Goal: Task Accomplishment & Management: Use online tool/utility

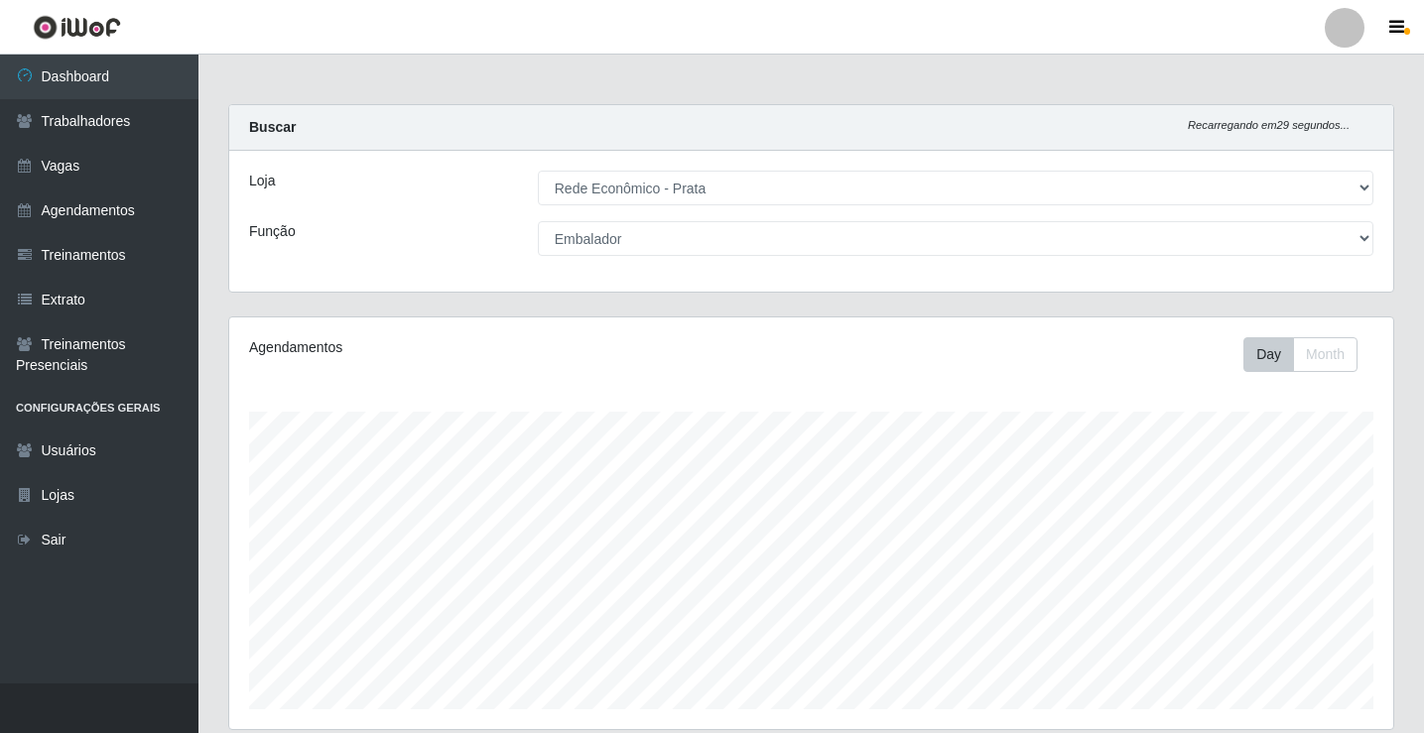
select select "192"
select select "1"
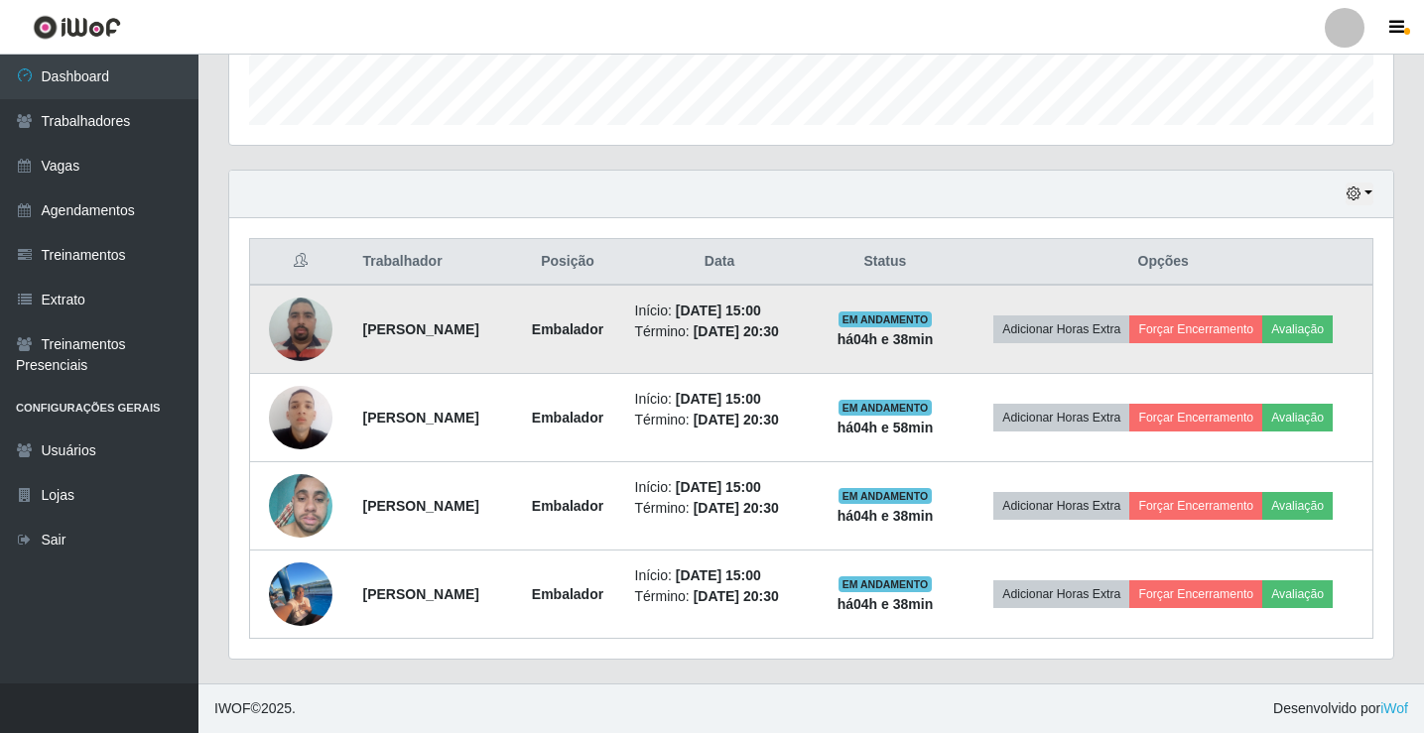
scroll to position [412, 1164]
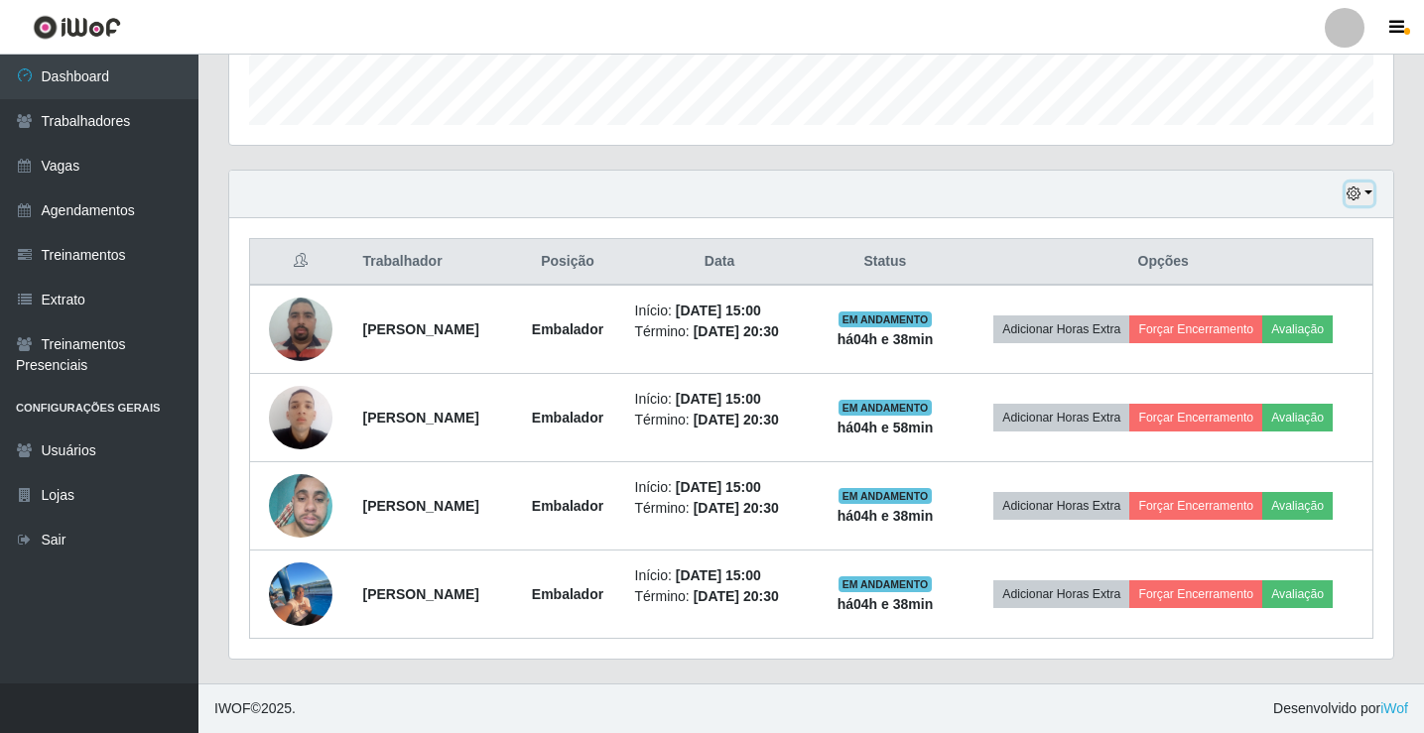
click at [1364, 186] on button "button" at bounding box center [1360, 194] width 28 height 23
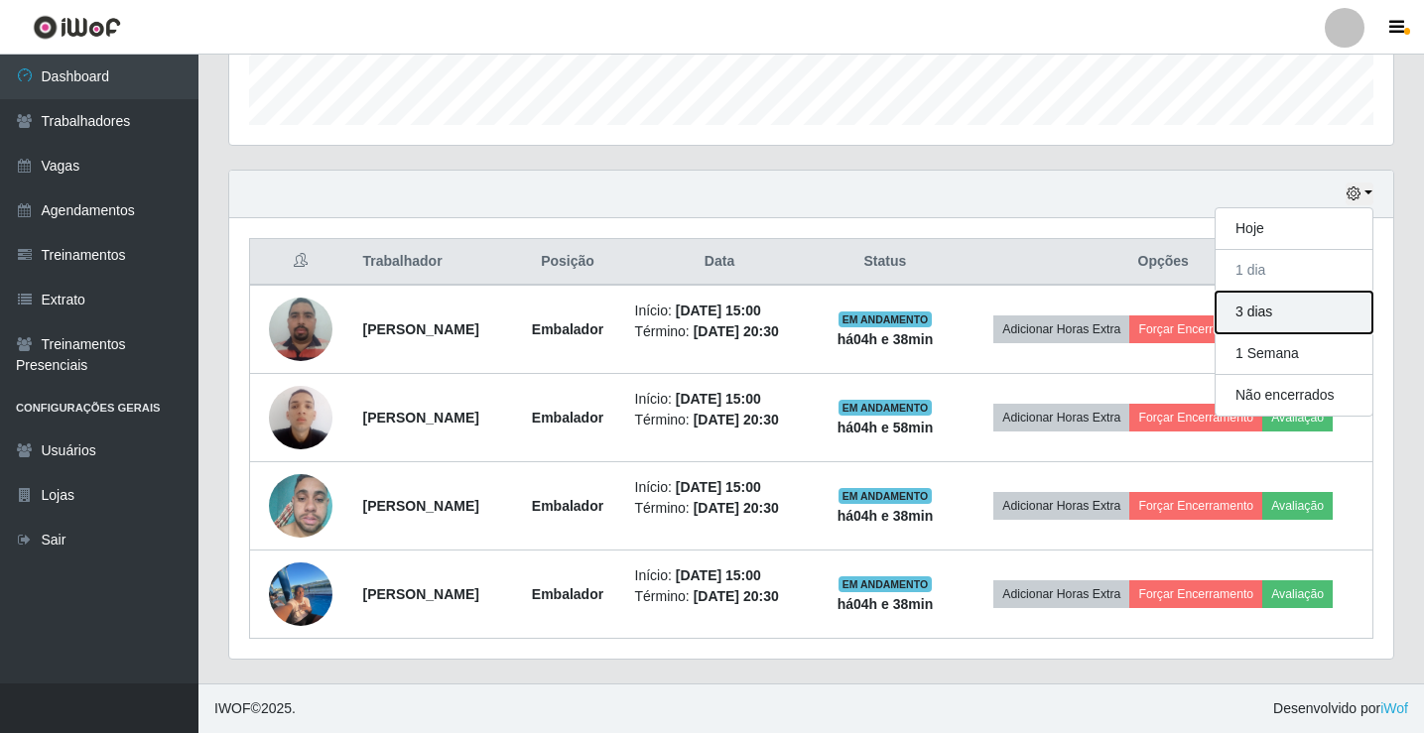
click at [1301, 316] on button "3 dias" at bounding box center [1294, 313] width 157 height 42
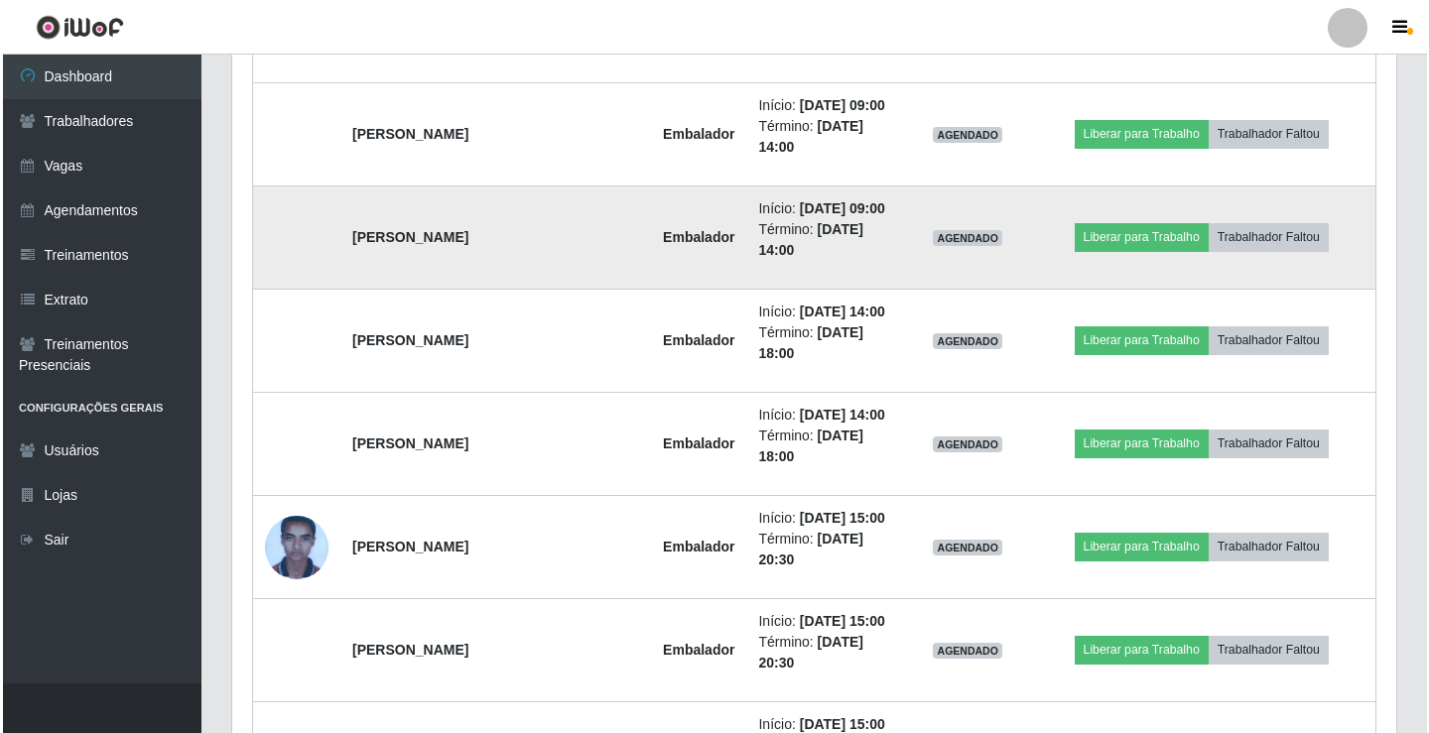
scroll to position [1875, 0]
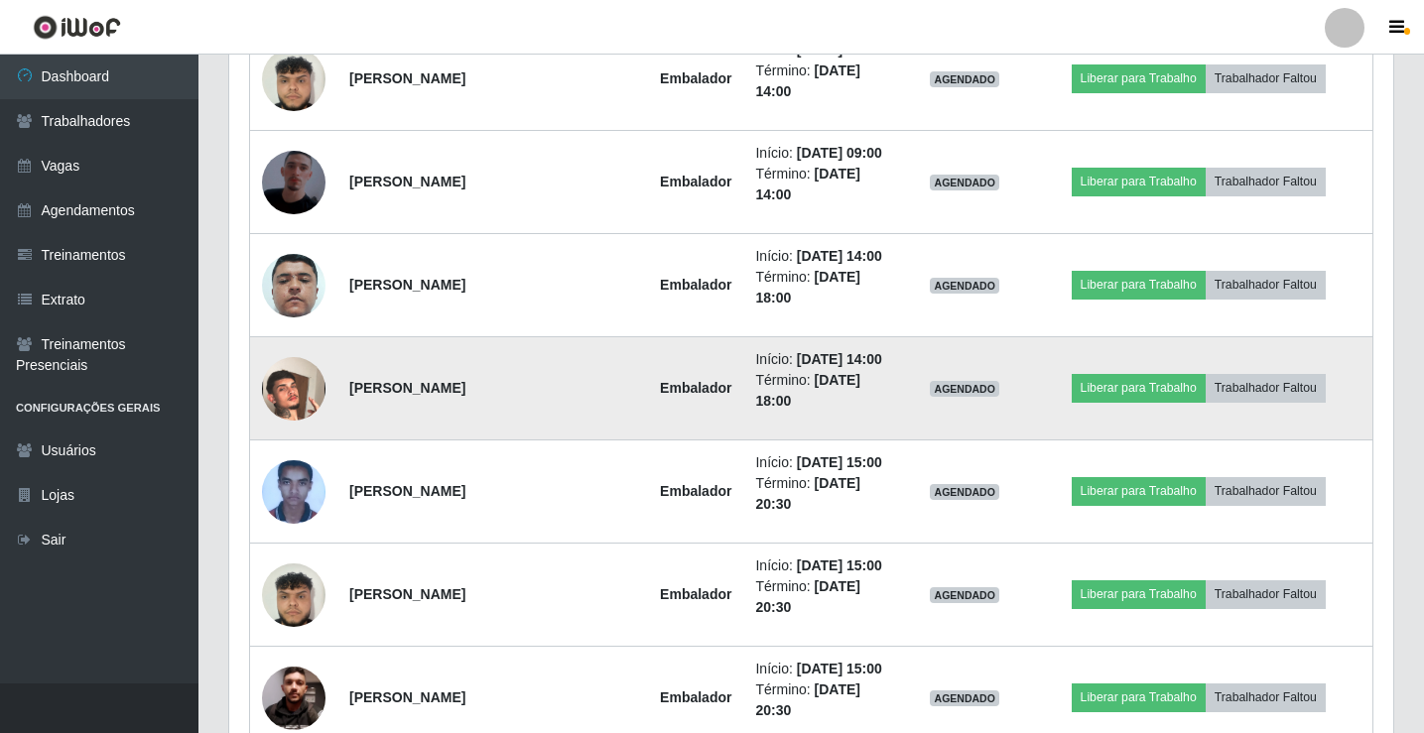
click at [305, 393] on img at bounding box center [294, 389] width 64 height 113
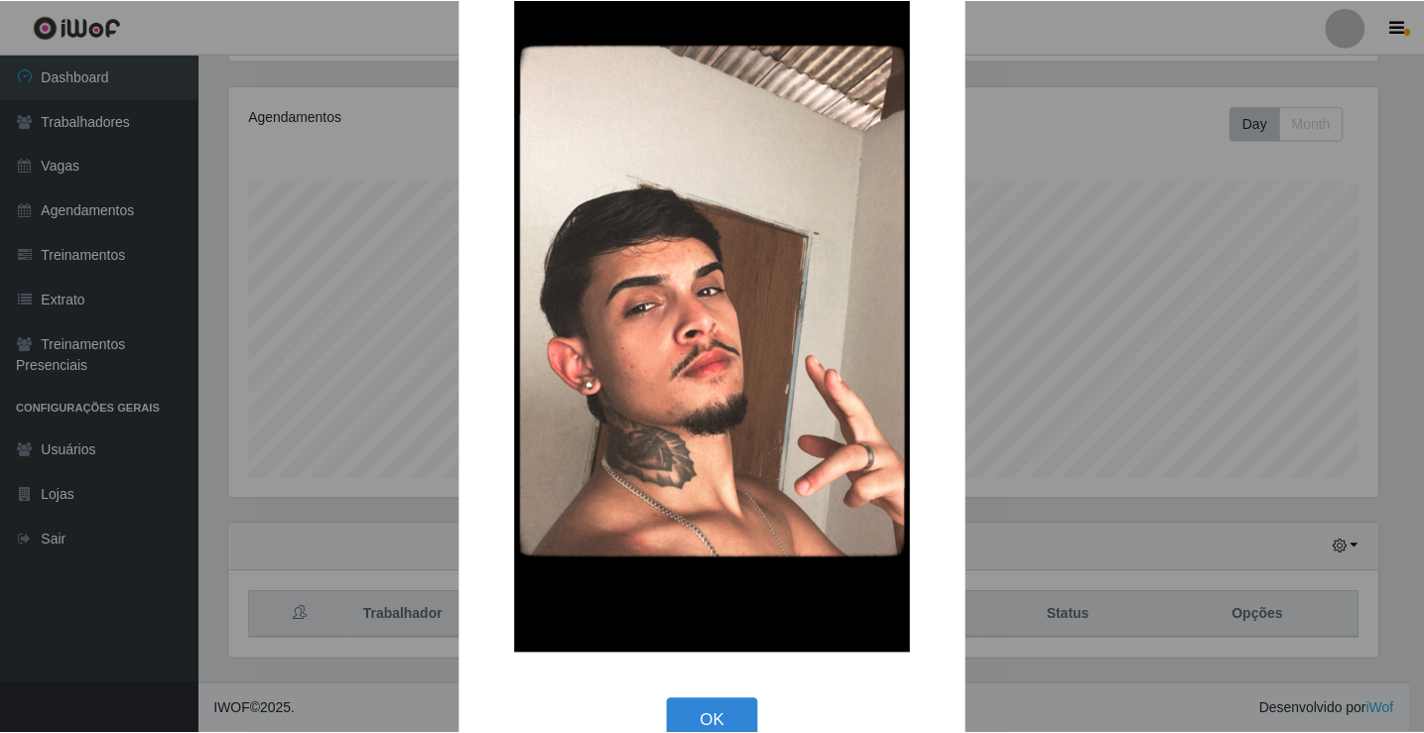
scroll to position [146, 0]
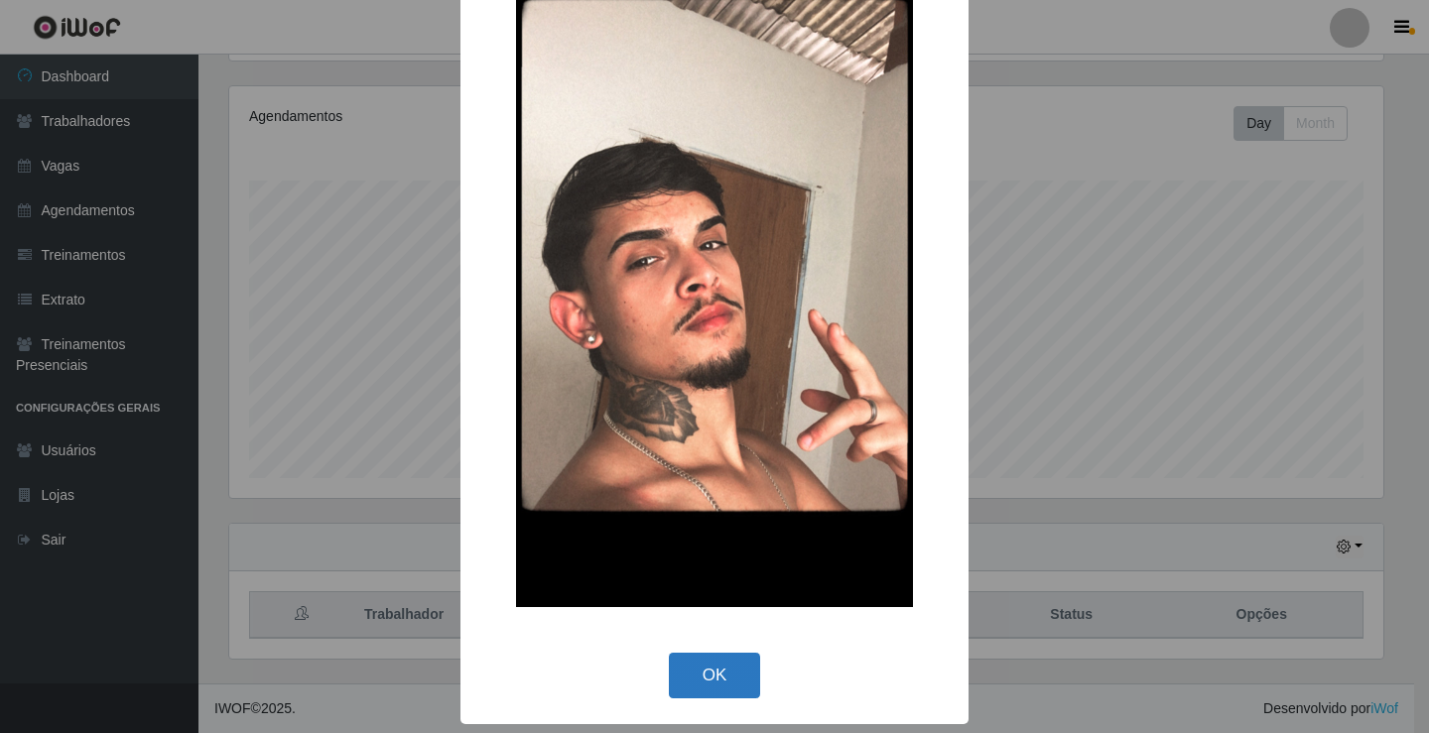
click at [721, 681] on button "OK" at bounding box center [715, 676] width 92 height 47
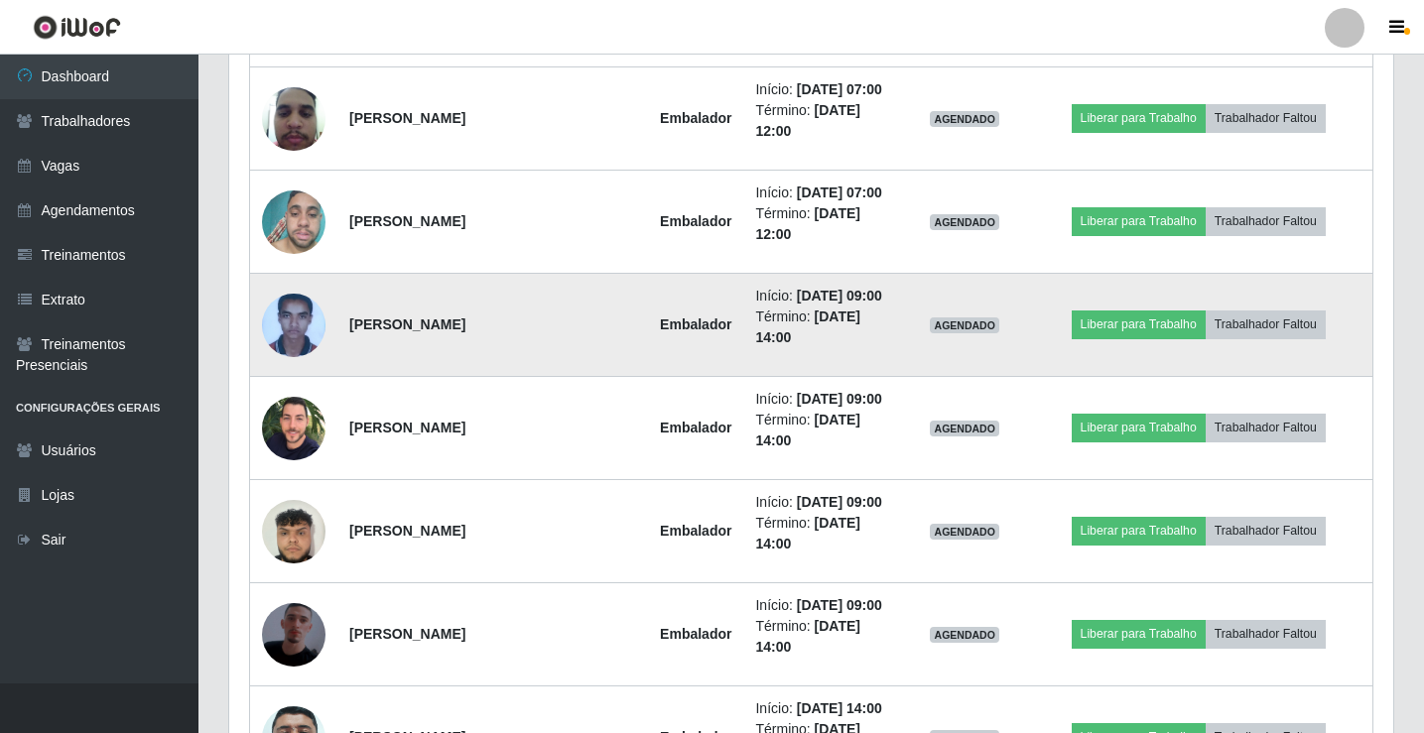
scroll to position [585, 0]
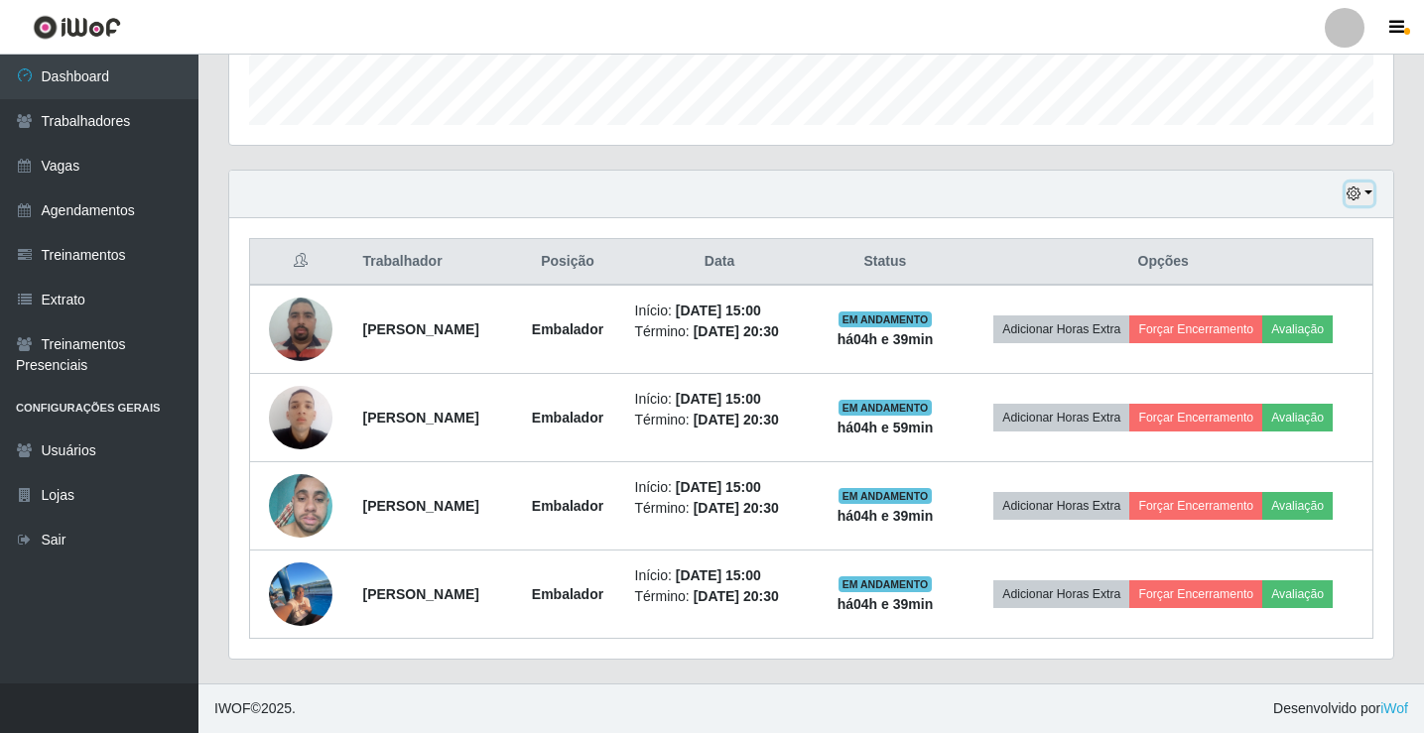
click at [1369, 195] on button "button" at bounding box center [1360, 194] width 28 height 23
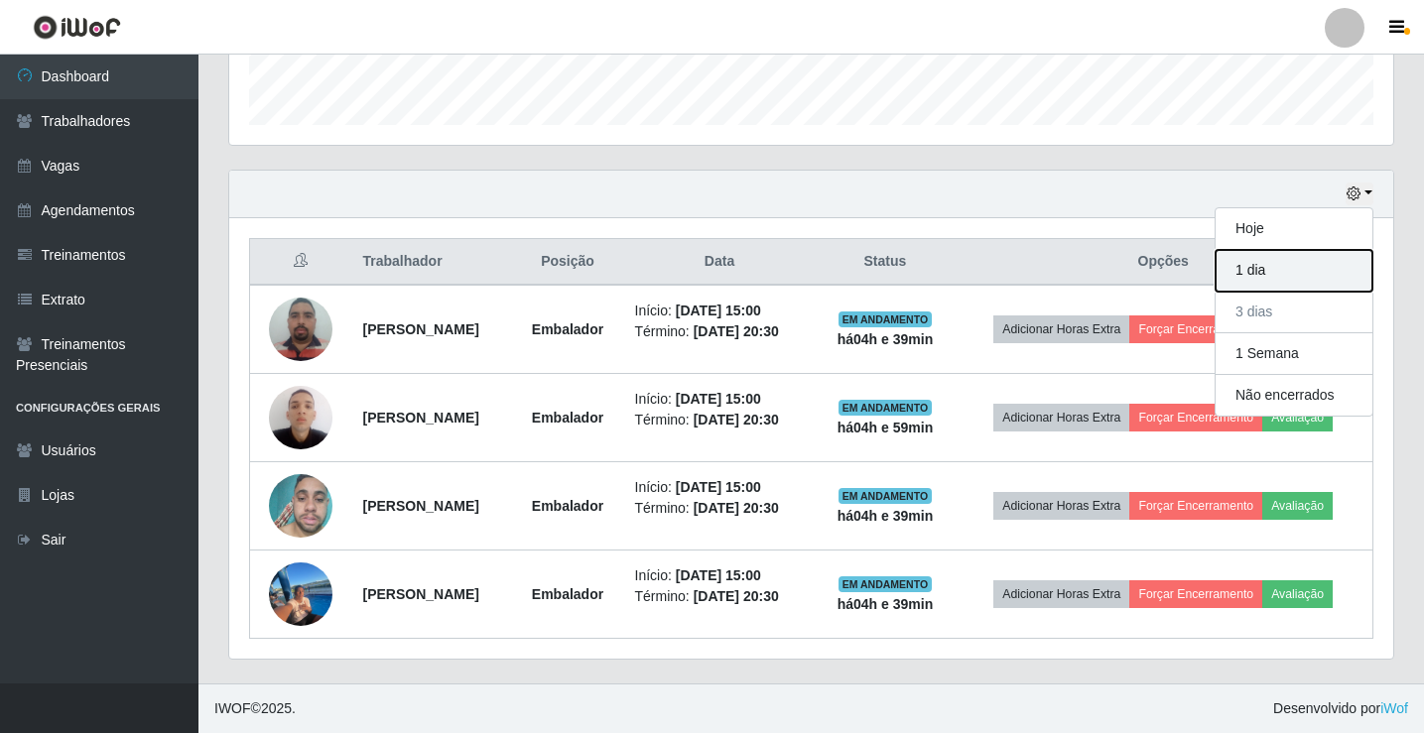
click at [1246, 277] on button "1 dia" at bounding box center [1294, 271] width 157 height 42
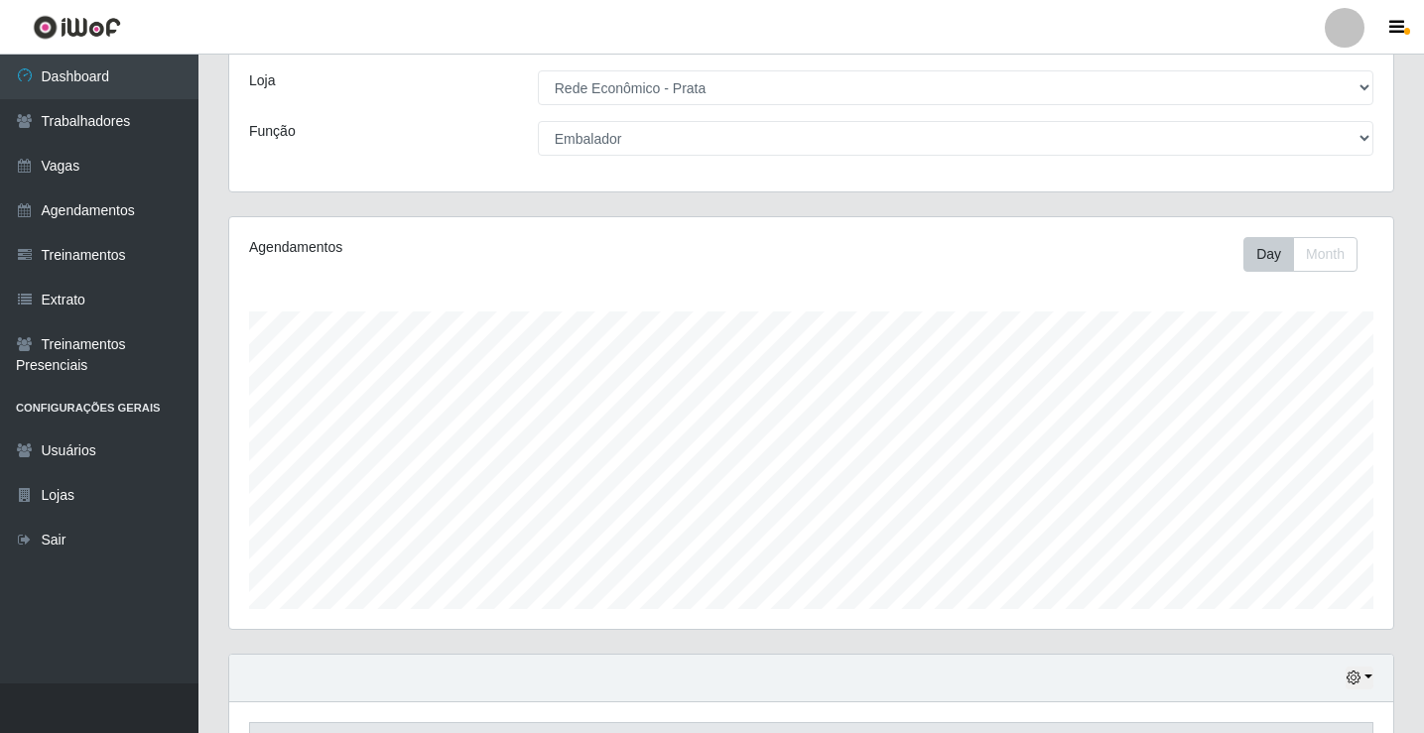
scroll to position [0, 0]
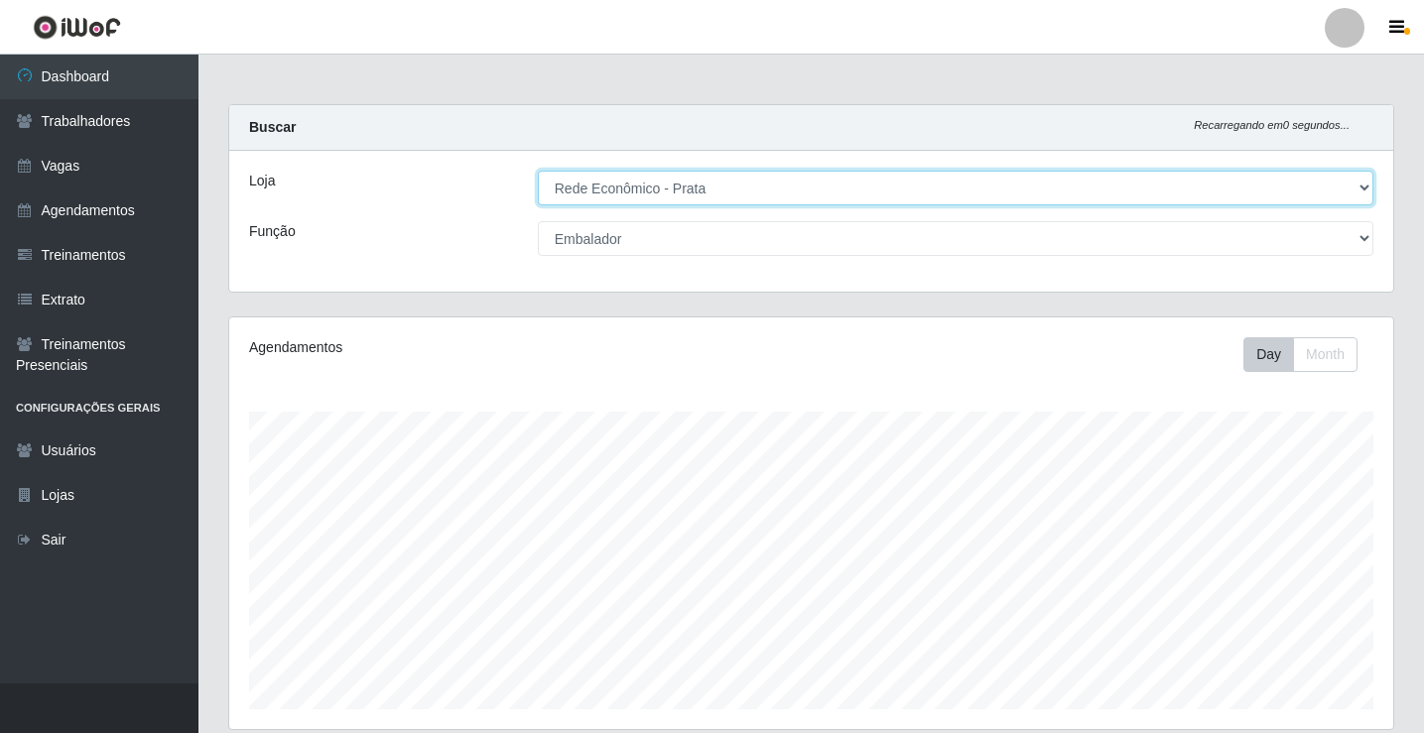
click at [623, 192] on select "[Selecione...] Rede Econômico - Prata" at bounding box center [956, 188] width 836 height 35
click at [538, 171] on select "[Selecione...] Rede Econômico - Prata" at bounding box center [956, 188] width 836 height 35
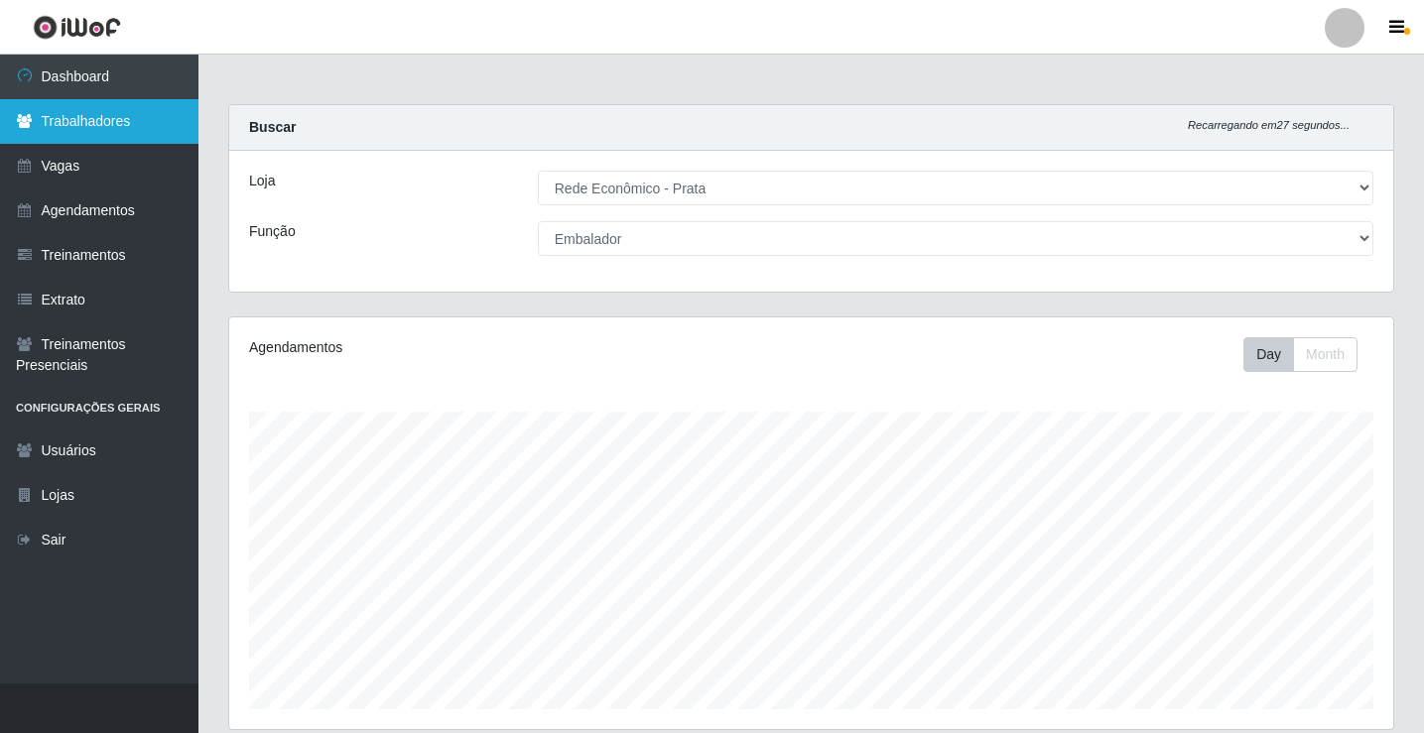
click at [121, 112] on link "Trabalhadores" at bounding box center [99, 121] width 199 height 45
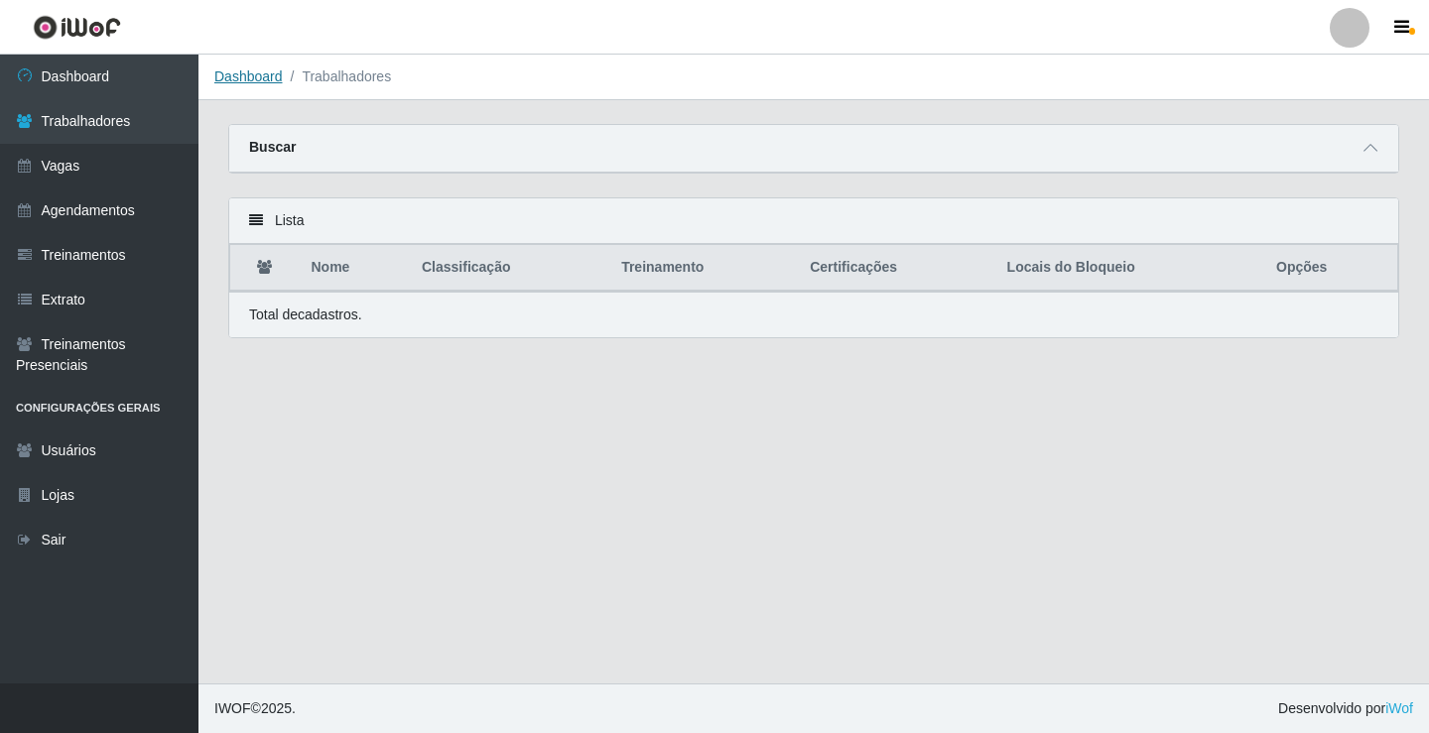
click at [250, 73] on link "Dashboard" at bounding box center [248, 76] width 68 height 16
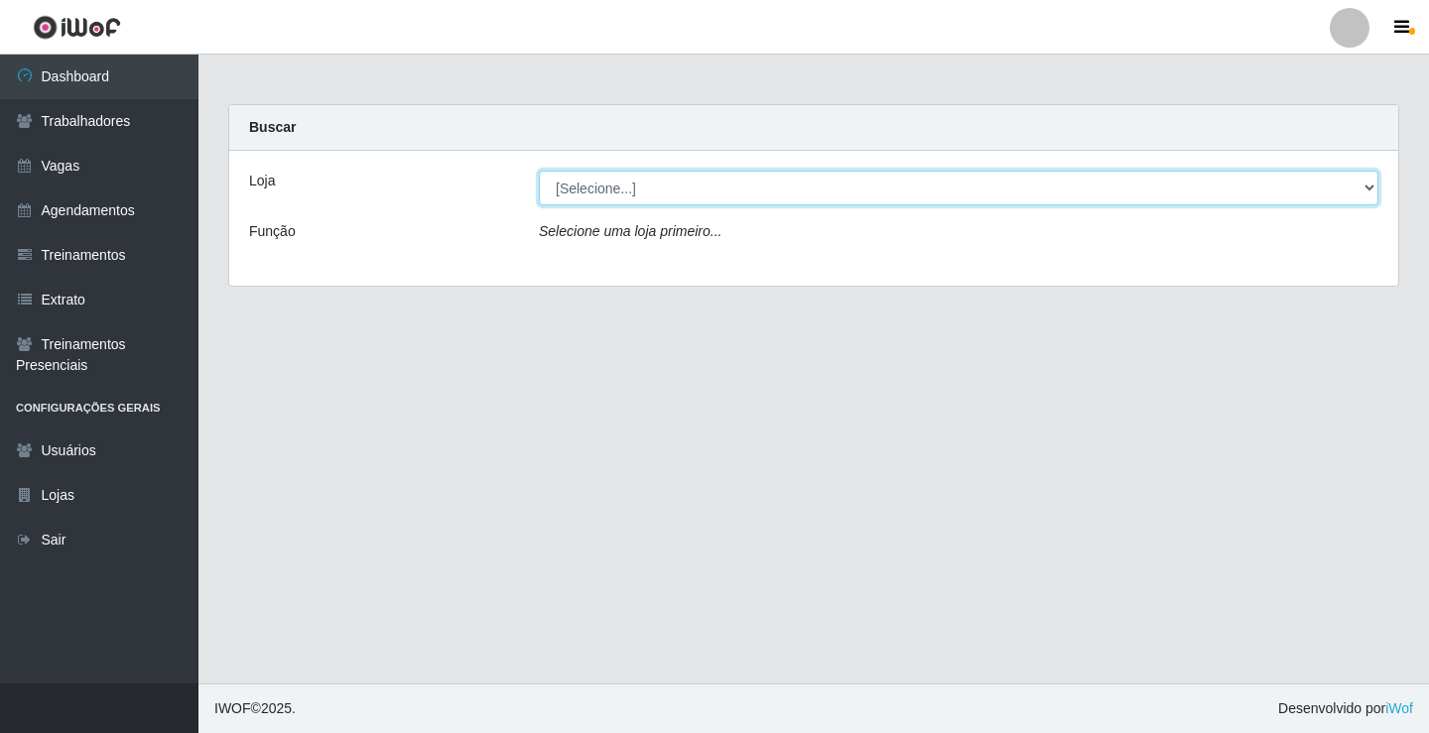
click at [616, 194] on select "[Selecione...] Rede Econômico - Prata" at bounding box center [959, 188] width 840 height 35
select select "192"
click at [539, 171] on select "[Selecione...] Rede Econômico - Prata" at bounding box center [959, 188] width 840 height 35
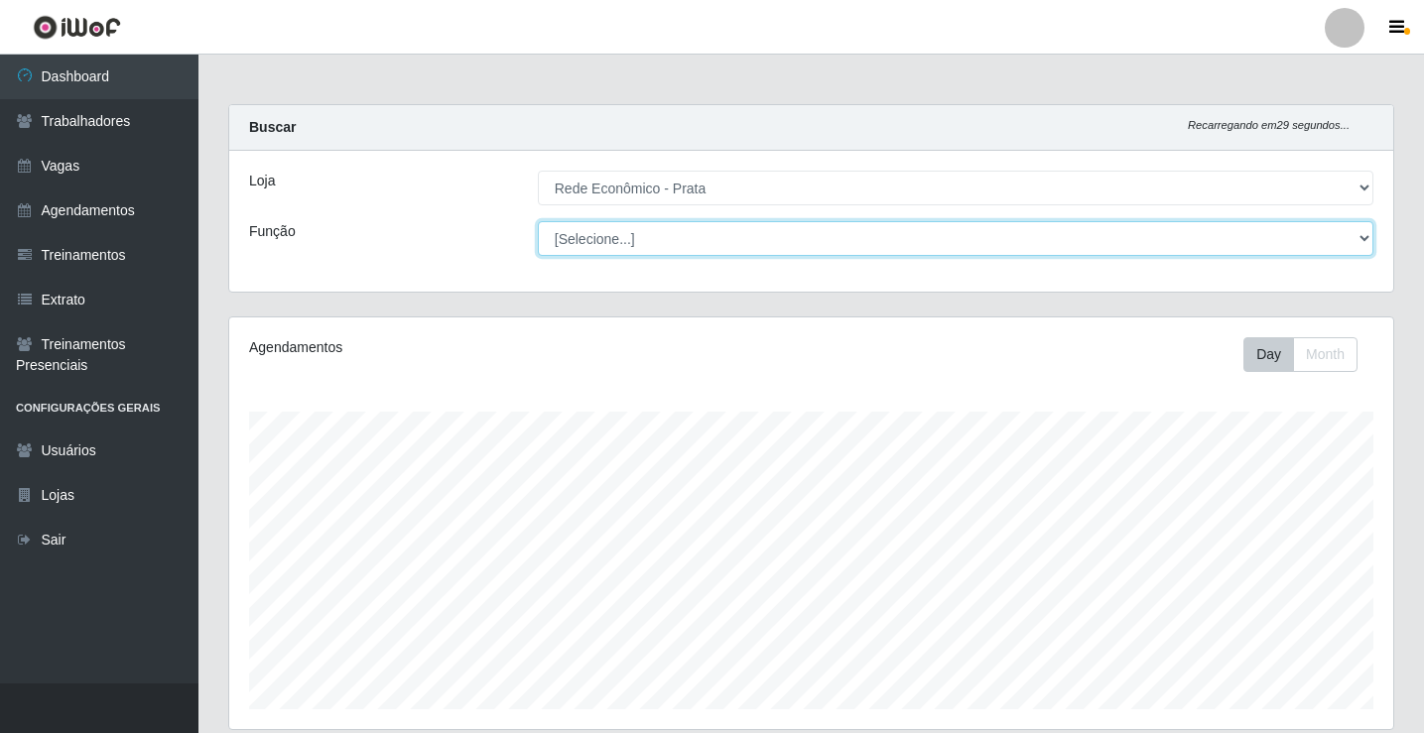
click at [601, 235] on select "[Selecione...] ASG ASG + ASG ++ Embalador Embalador + Embalador ++ Operador de …" at bounding box center [956, 238] width 836 height 35
select select "1"
click at [538, 221] on select "[Selecione...] ASG ASG + ASG ++ Embalador Embalador + Embalador ++ Operador de …" at bounding box center [956, 238] width 836 height 35
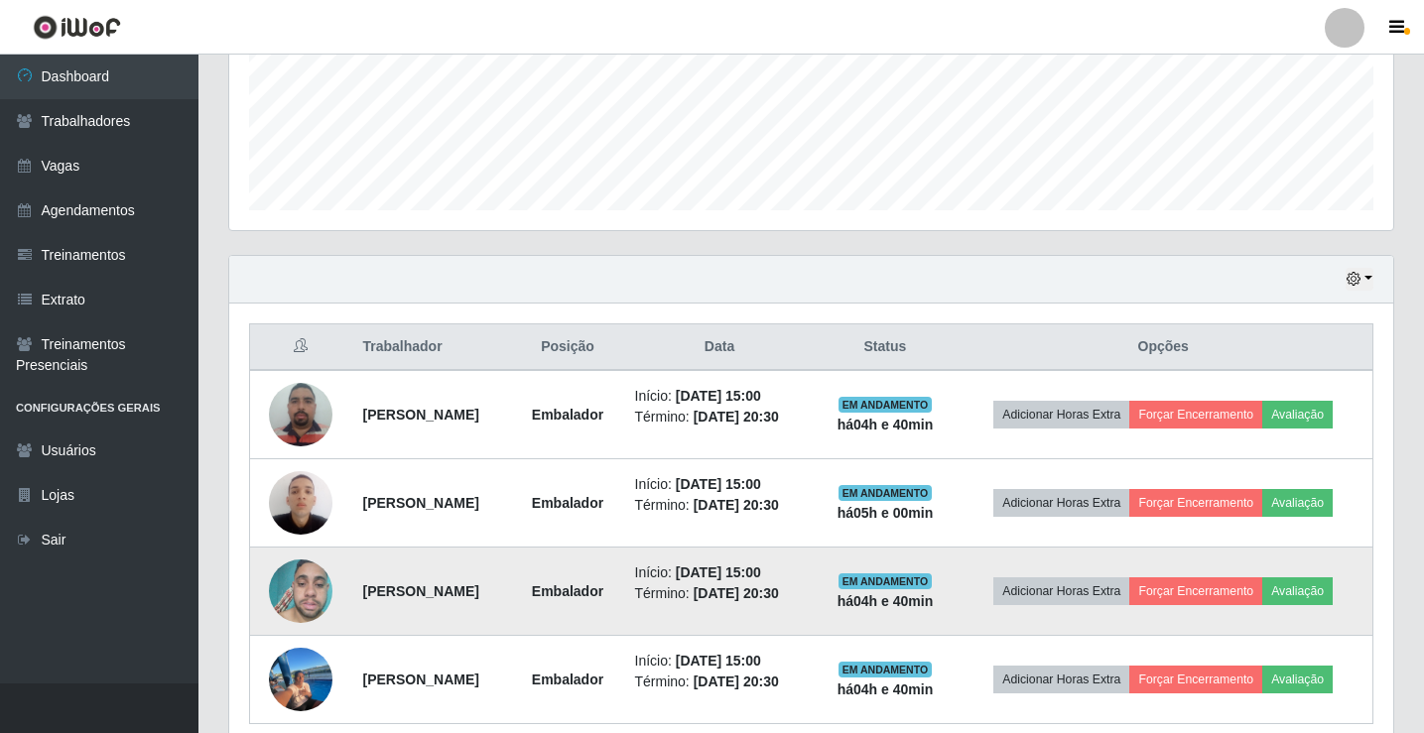
scroll to position [585, 0]
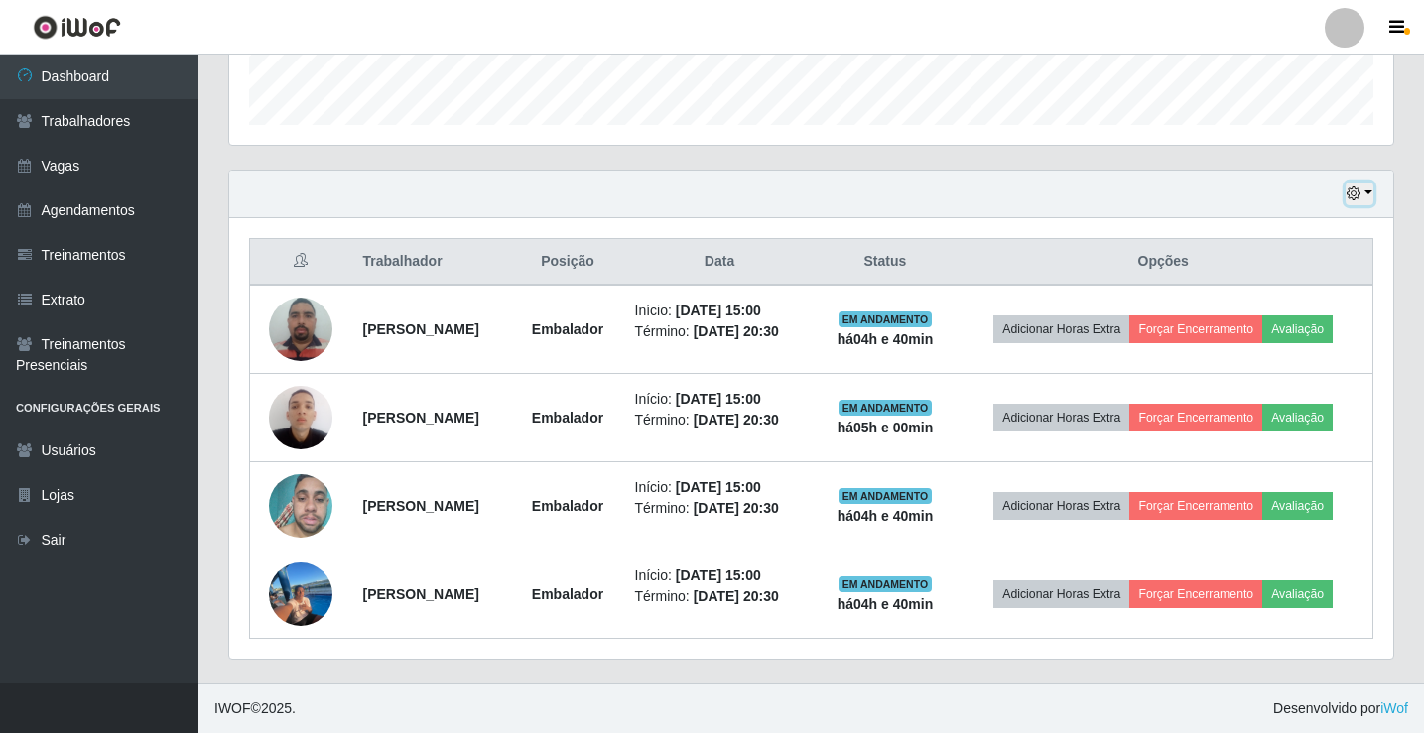
click at [1366, 197] on button "button" at bounding box center [1360, 194] width 28 height 23
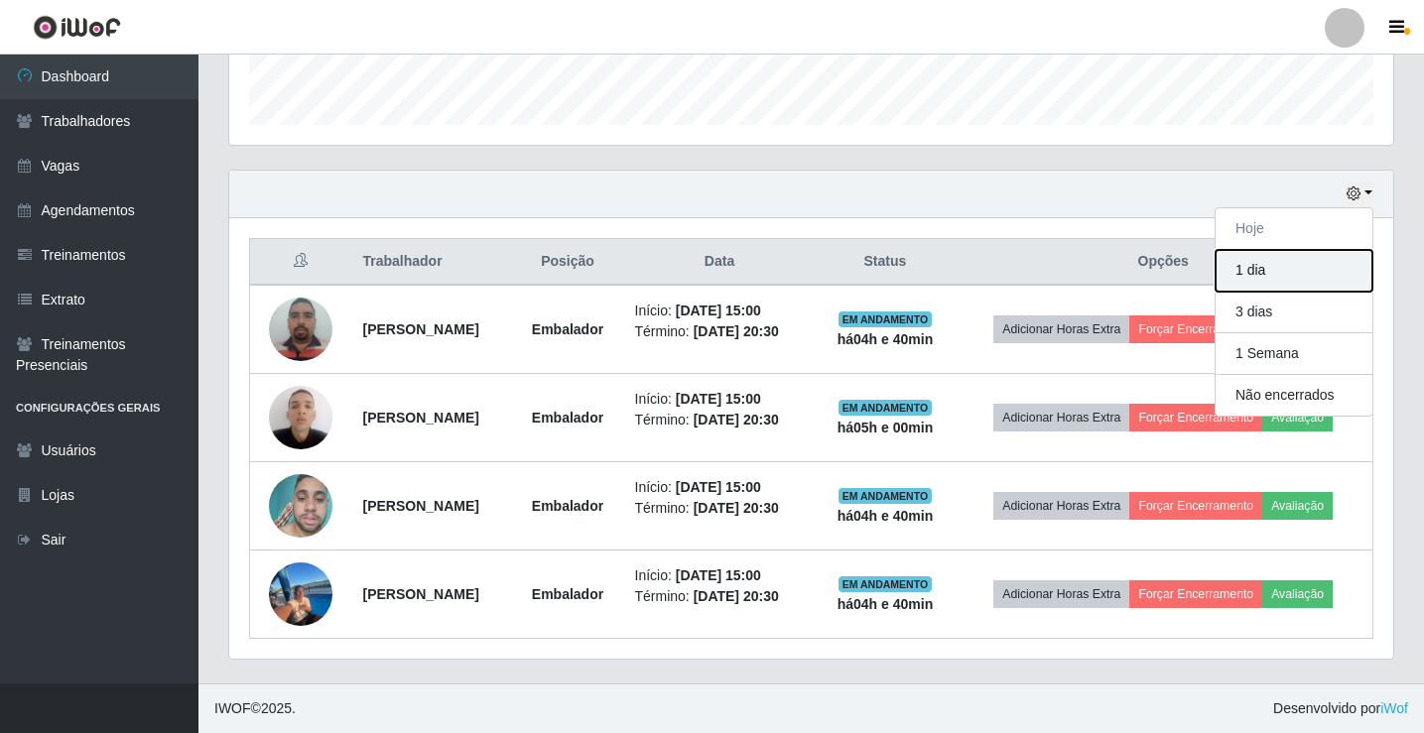
click at [1259, 271] on button "1 dia" at bounding box center [1294, 271] width 157 height 42
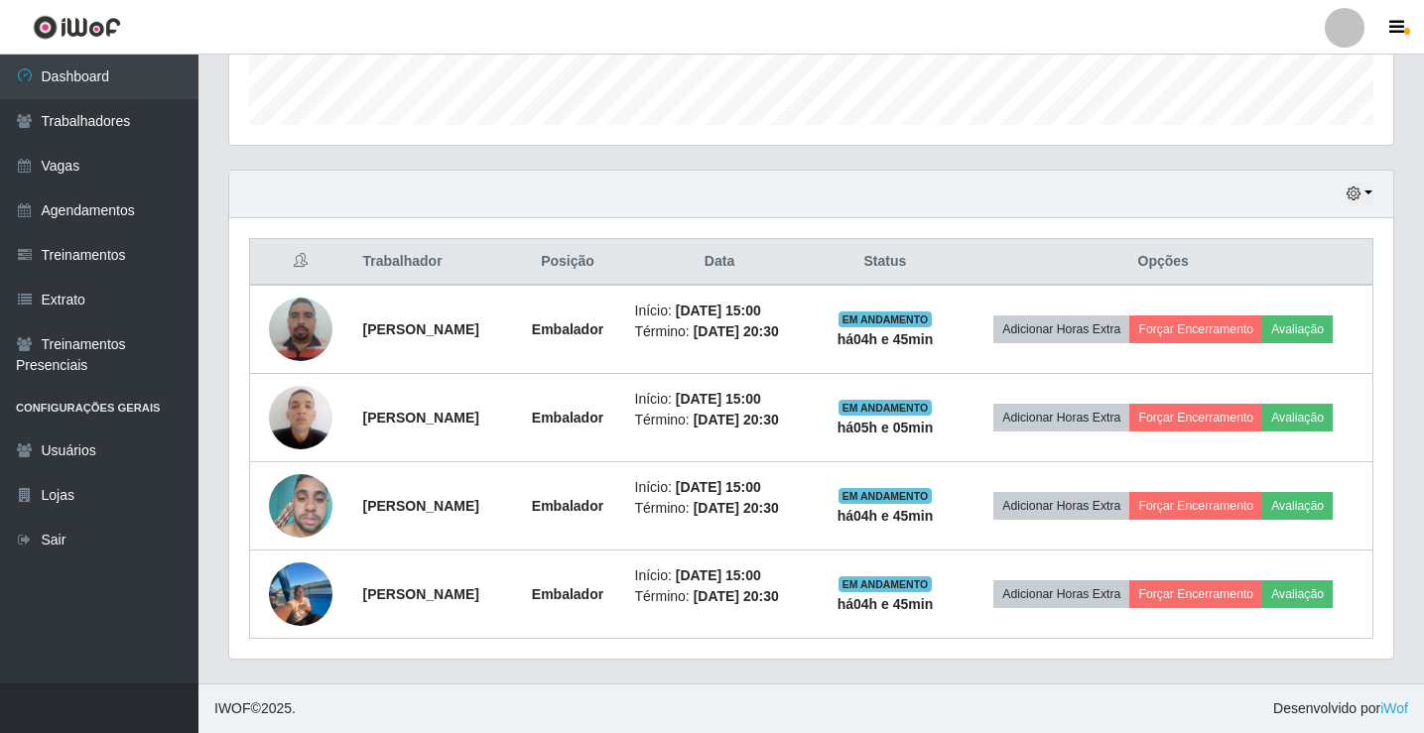
scroll to position [1180, 0]
